Goal: Task Accomplishment & Management: Manage account settings

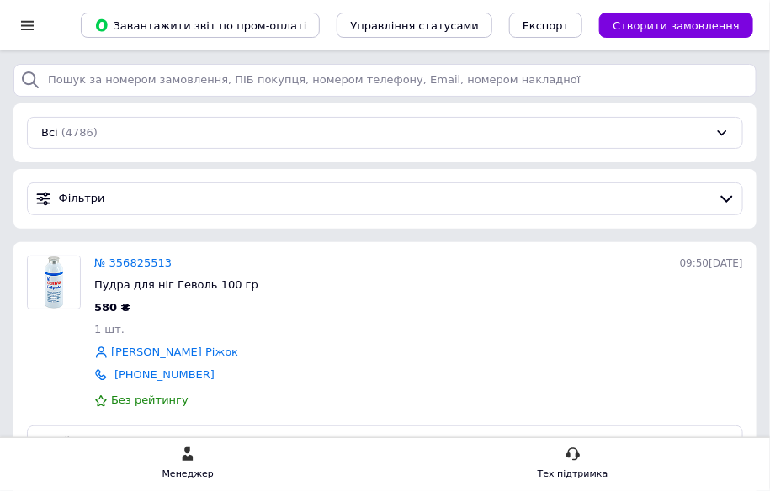
scroll to position [76, 0]
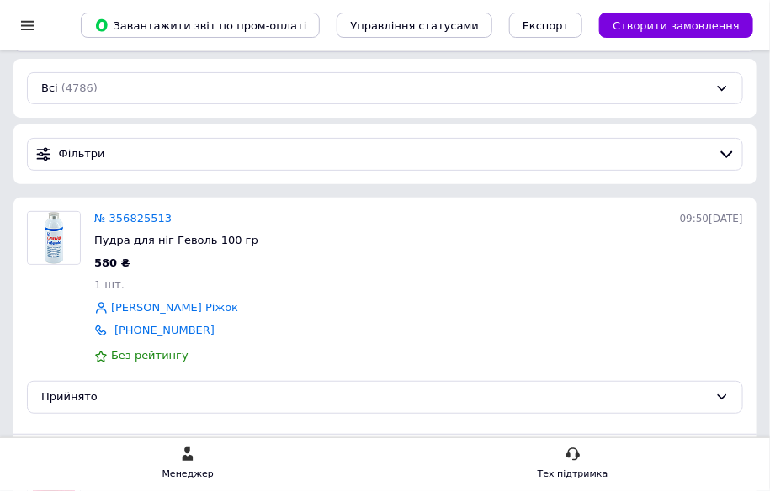
scroll to position [152, 0]
